Goal: Information Seeking & Learning: Learn about a topic

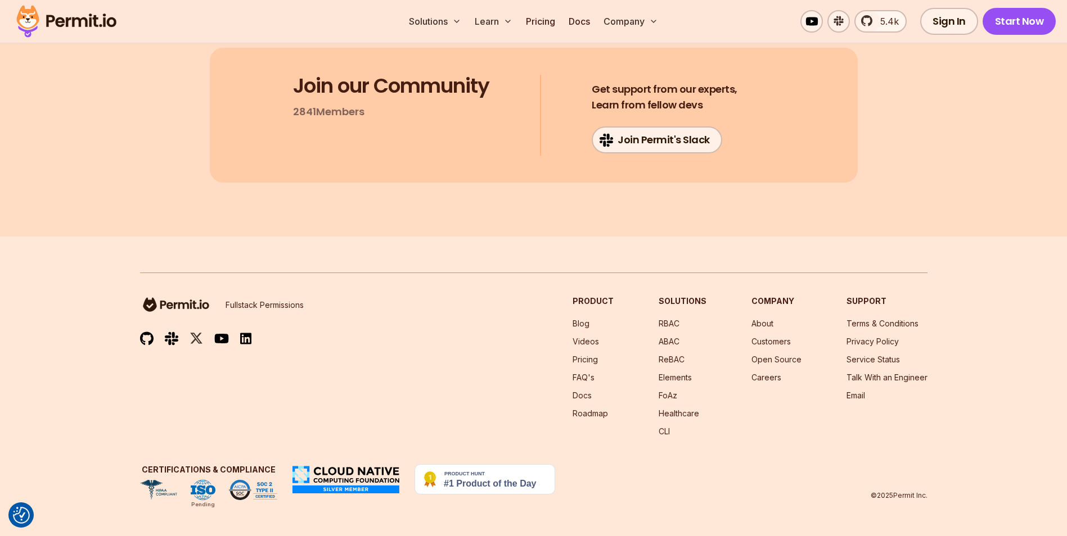
scroll to position [20244, 0]
